Goal: Task Accomplishment & Management: Complete application form

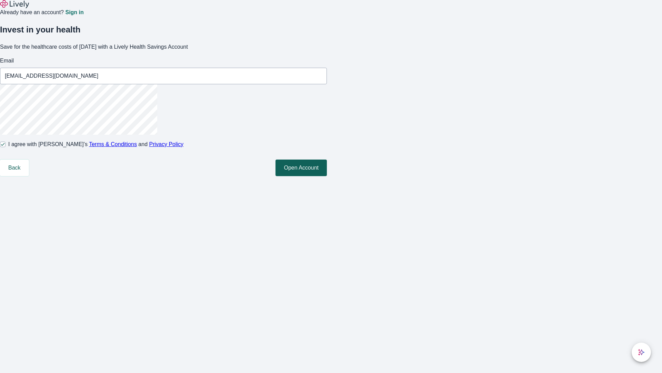
click at [327, 176] on button "Open Account" at bounding box center [301, 167] width 51 height 17
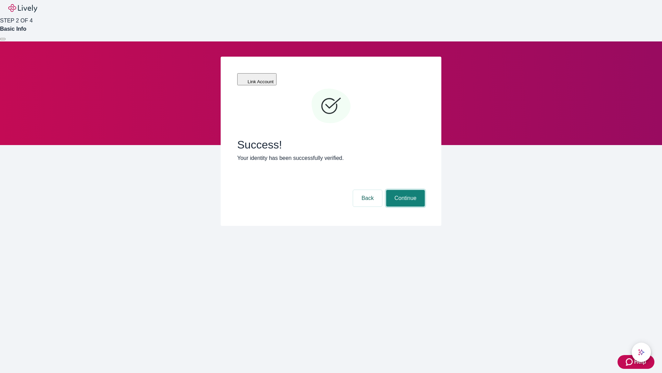
click at [405, 190] on button "Continue" at bounding box center [405, 198] width 39 height 17
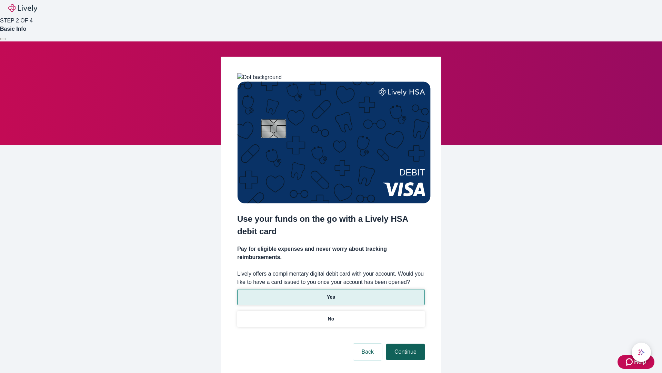
click at [331, 293] on p "Yes" at bounding box center [331, 296] width 8 height 7
click at [405, 343] on button "Continue" at bounding box center [405, 351] width 39 height 17
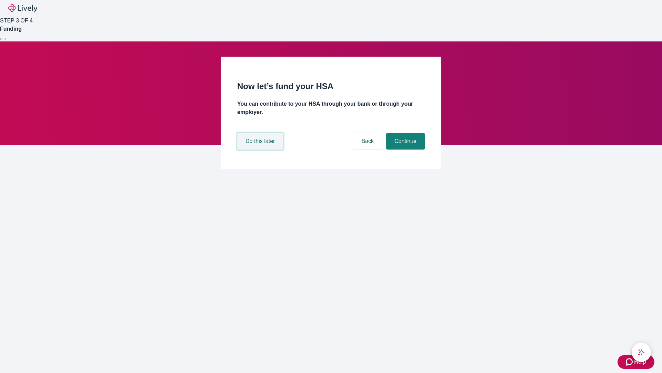
click at [261, 149] on button "Do this later" at bounding box center [260, 141] width 46 height 17
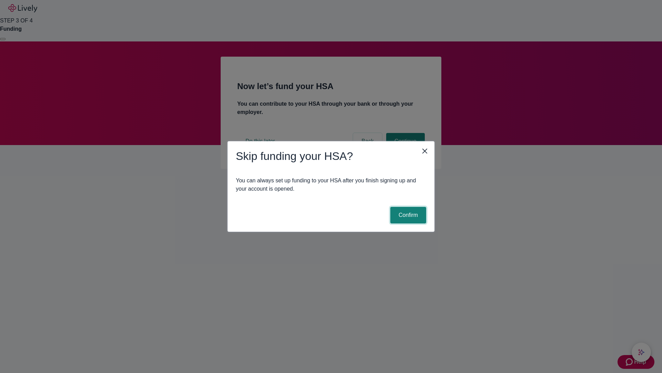
click at [407, 215] on button "Confirm" at bounding box center [409, 215] width 36 height 17
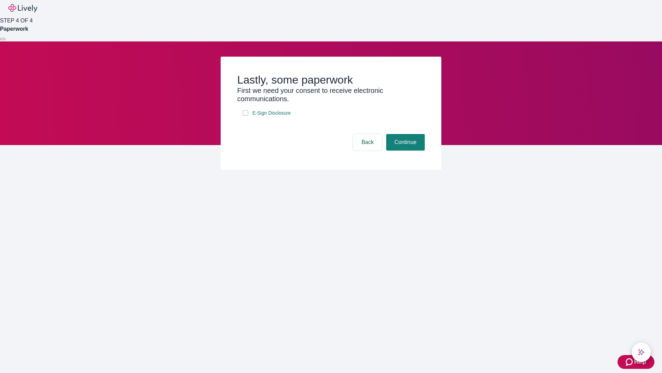
click at [246, 116] on input "E-Sign Disclosure" at bounding box center [246, 113] width 6 height 6
checkbox input "true"
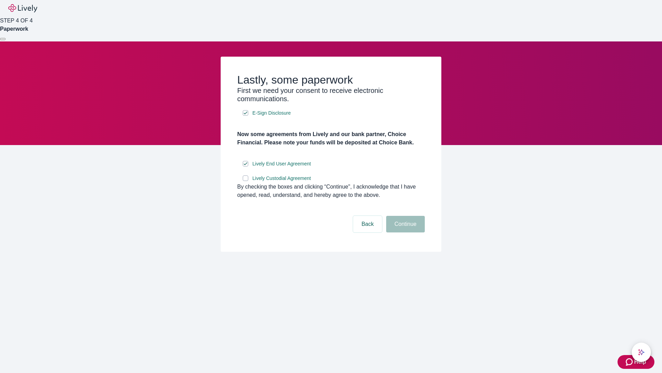
click at [246, 181] on input "Lively Custodial Agreement" at bounding box center [246, 178] width 6 height 6
checkbox input "true"
click at [405, 232] on button "Continue" at bounding box center [405, 224] width 39 height 17
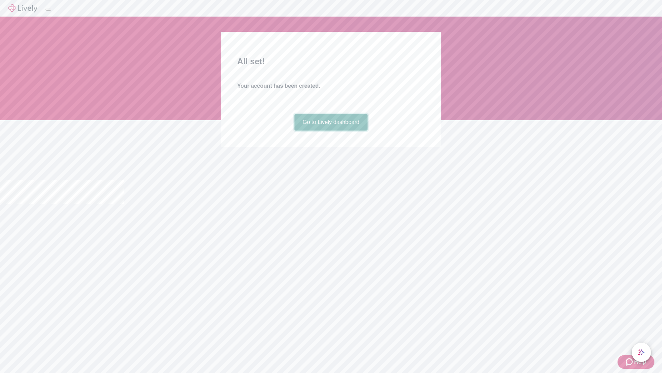
click at [331, 130] on link "Go to Lively dashboard" at bounding box center [331, 122] width 73 height 17
